Goal: Participate in discussion

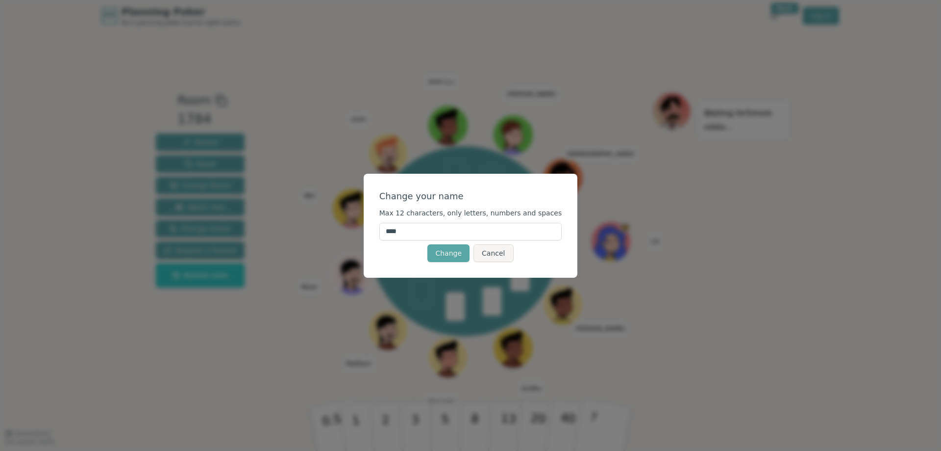
drag, startPoint x: 445, startPoint y: 229, endPoint x: 389, endPoint y: 228, distance: 55.4
click at [389, 228] on div "Change your name Max 12 characters, only letters, numbers and spaces **** Chang…" at bounding box center [471, 226] width 214 height 104
type input "*****"
click at [456, 252] on button "Change" at bounding box center [449, 253] width 42 height 18
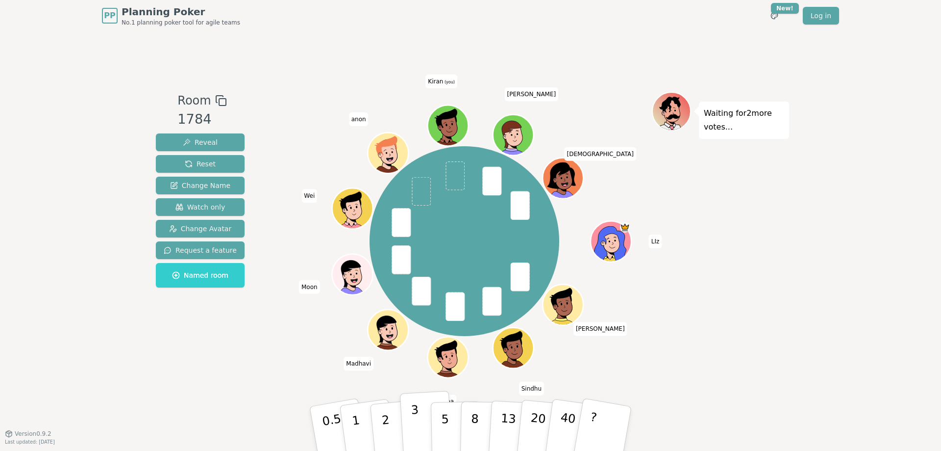
click at [418, 426] on button "3" at bounding box center [426, 428] width 53 height 76
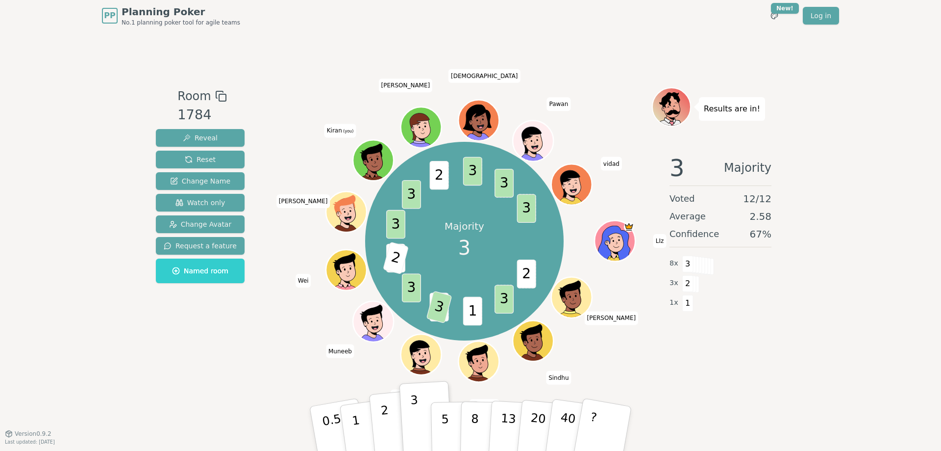
click at [393, 428] on button "2" at bounding box center [397, 429] width 56 height 78
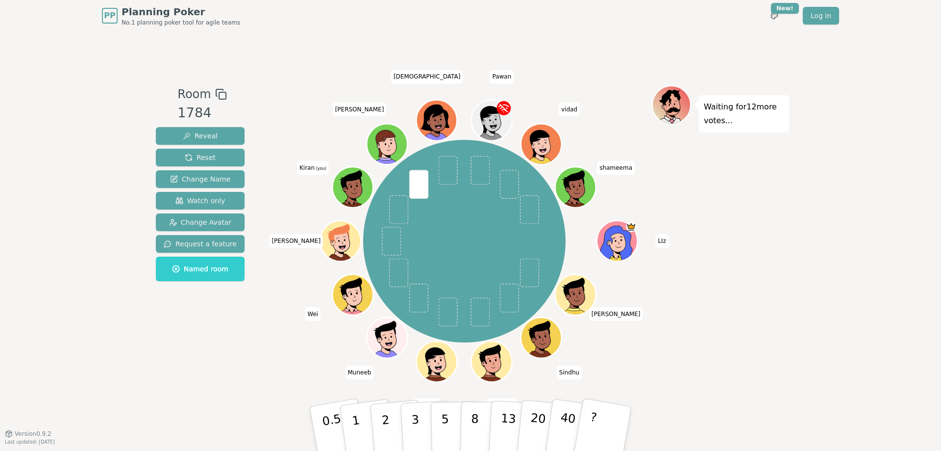
click at [788, 284] on div "Waiting for 12 more votes..." at bounding box center [720, 232] width 137 height 294
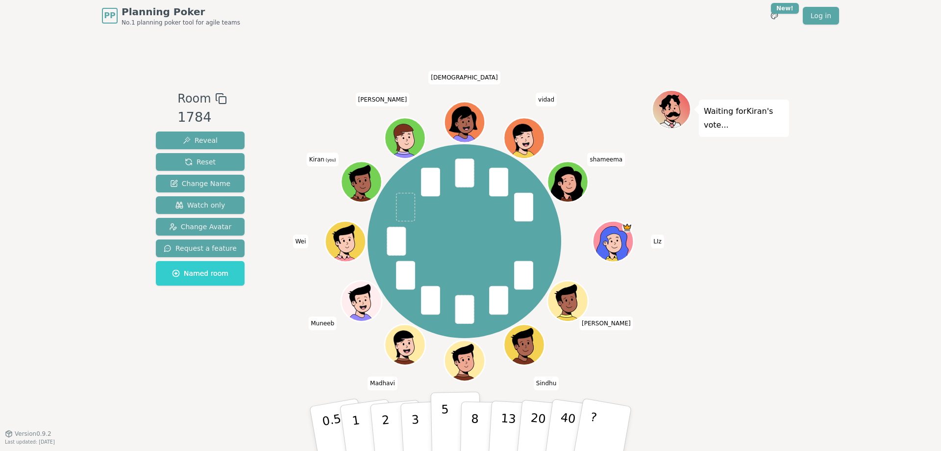
drag, startPoint x: 439, startPoint y: 418, endPoint x: 433, endPoint y: 420, distance: 6.7
click at [439, 418] on button "5" at bounding box center [456, 428] width 51 height 75
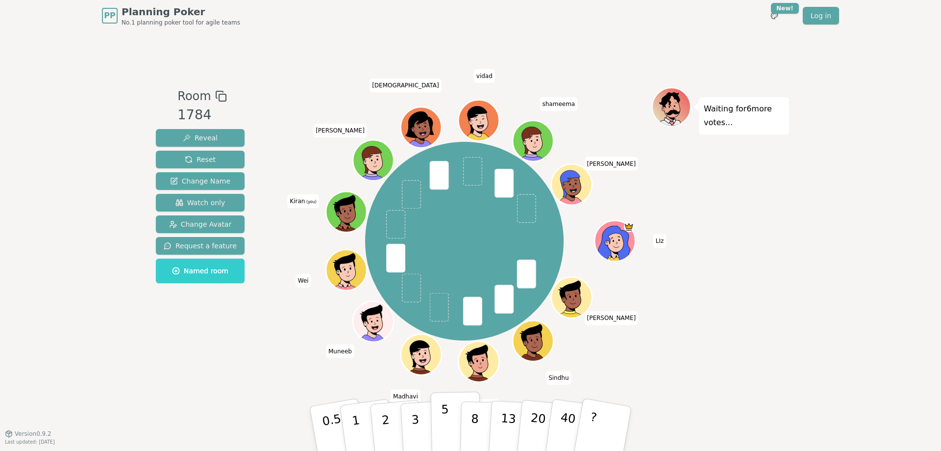
click at [450, 417] on button "5" at bounding box center [456, 428] width 51 height 75
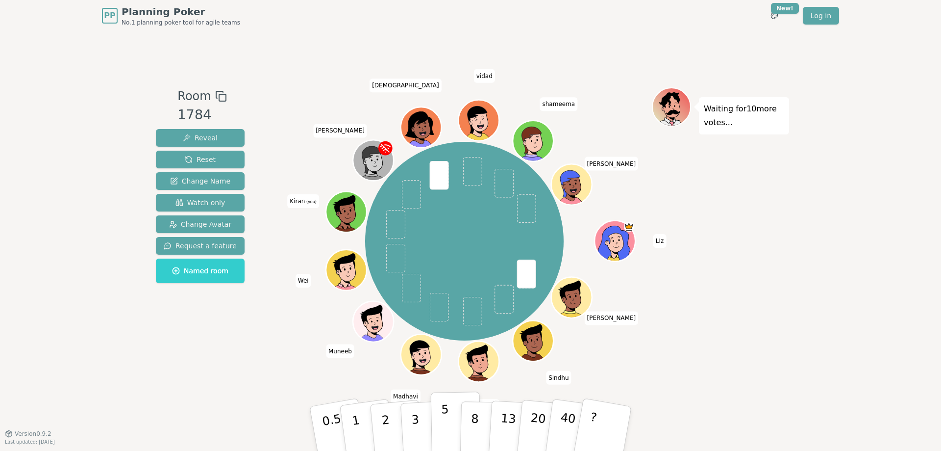
click at [444, 415] on p "5" at bounding box center [445, 428] width 8 height 53
drag, startPoint x: 413, startPoint y: 425, endPoint x: 416, endPoint y: 420, distance: 5.3
click at [413, 425] on p "3" at bounding box center [416, 429] width 11 height 53
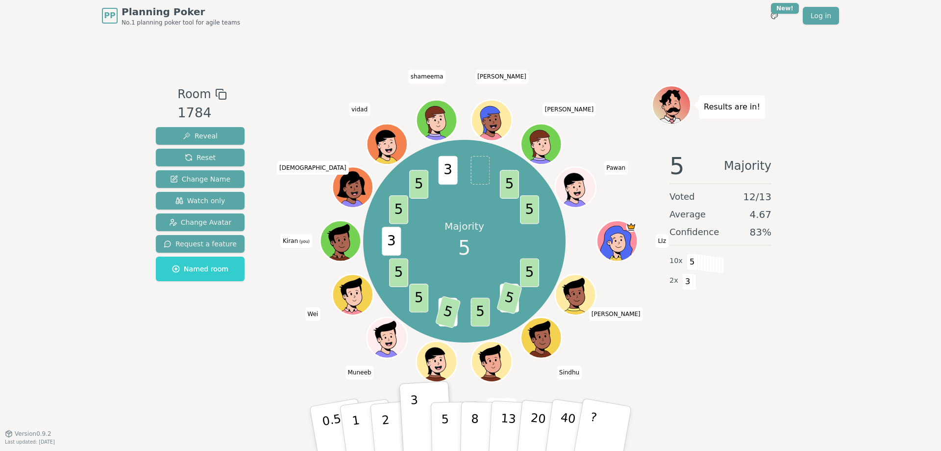
click at [443, 419] on p "5" at bounding box center [445, 438] width 8 height 53
